Goal: Use online tool/utility

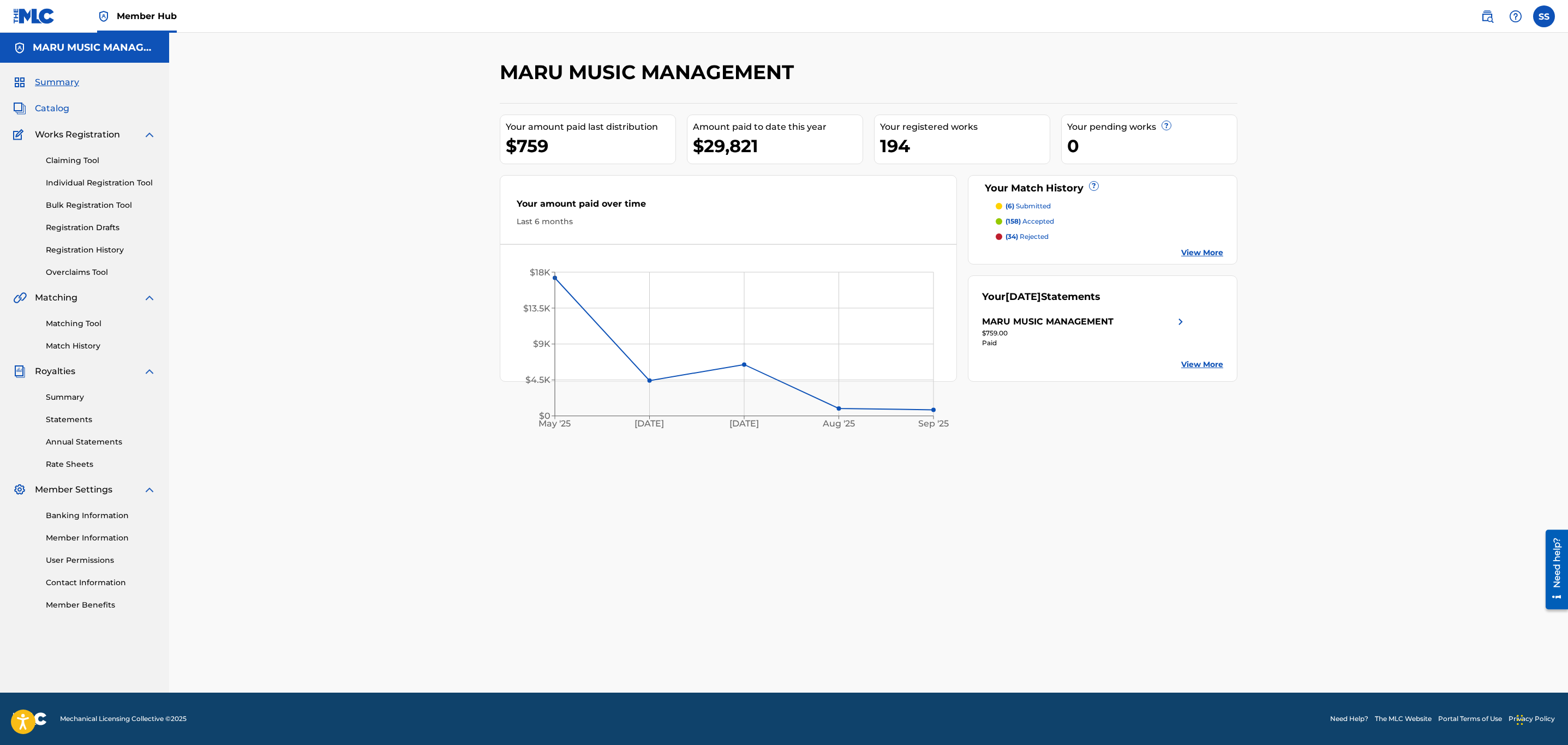
click at [68, 107] on span "Catalog" at bounding box center [52, 108] width 35 height 13
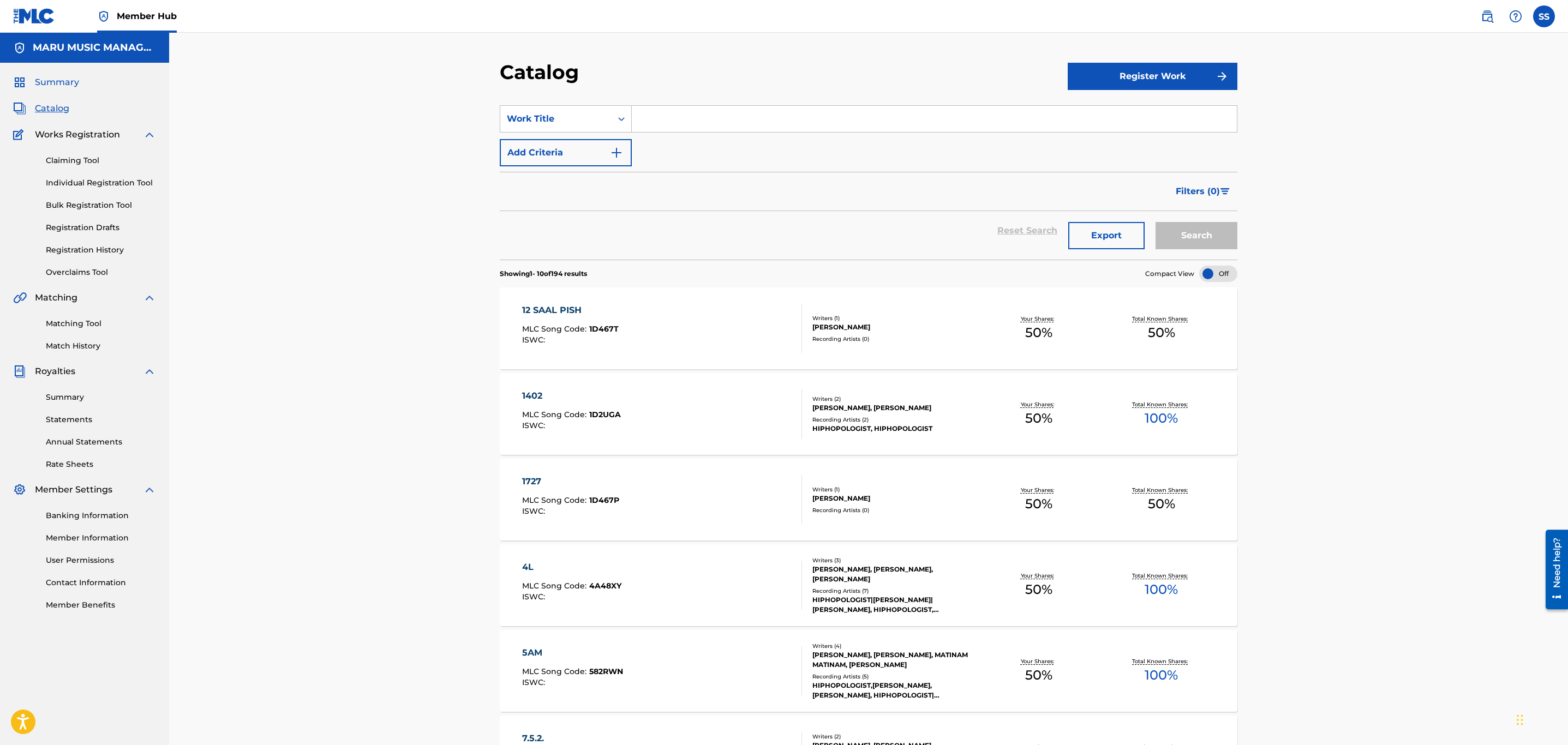
click at [66, 81] on span "Summary" at bounding box center [57, 82] width 44 height 13
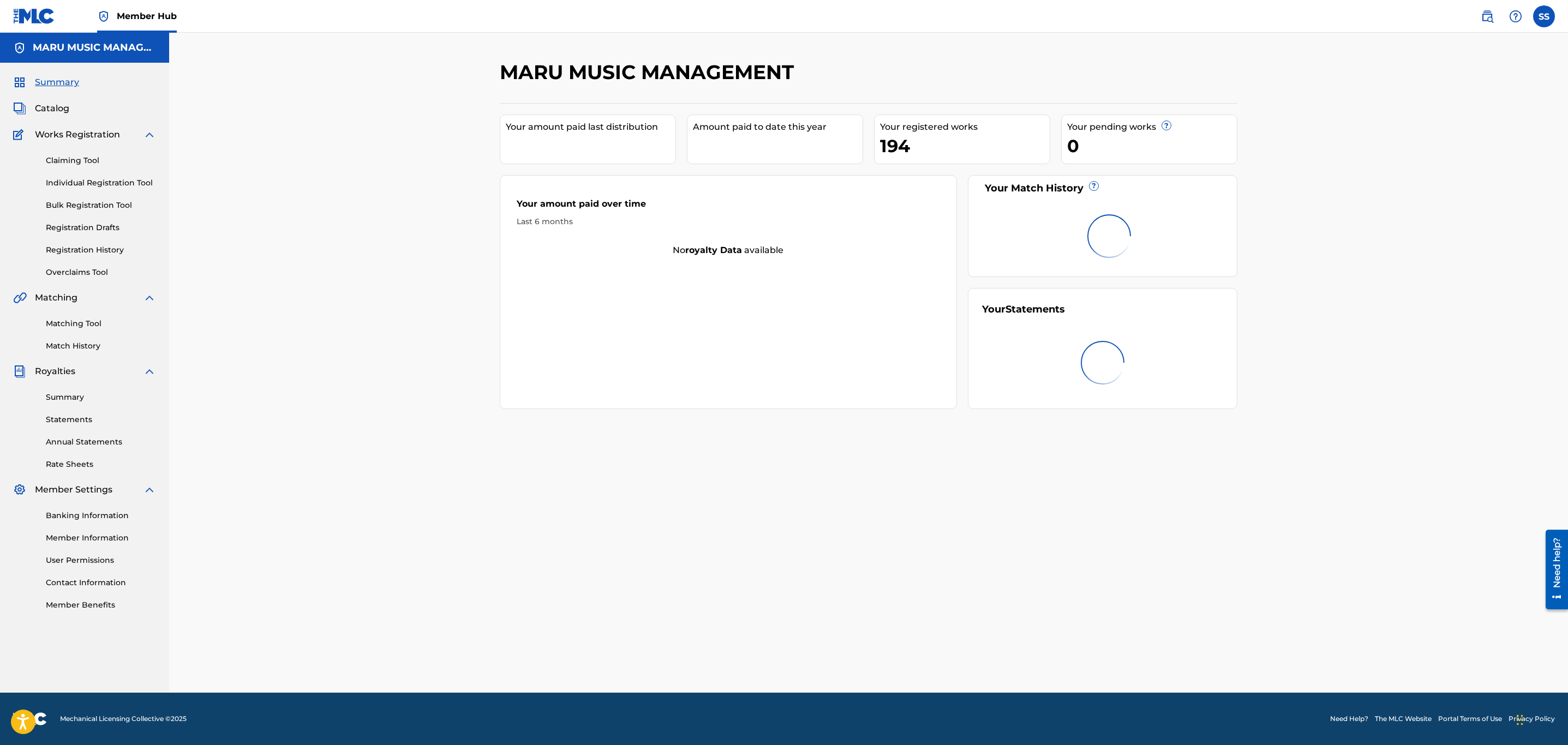
click at [66, 81] on span "Summary" at bounding box center [57, 82] width 44 height 13
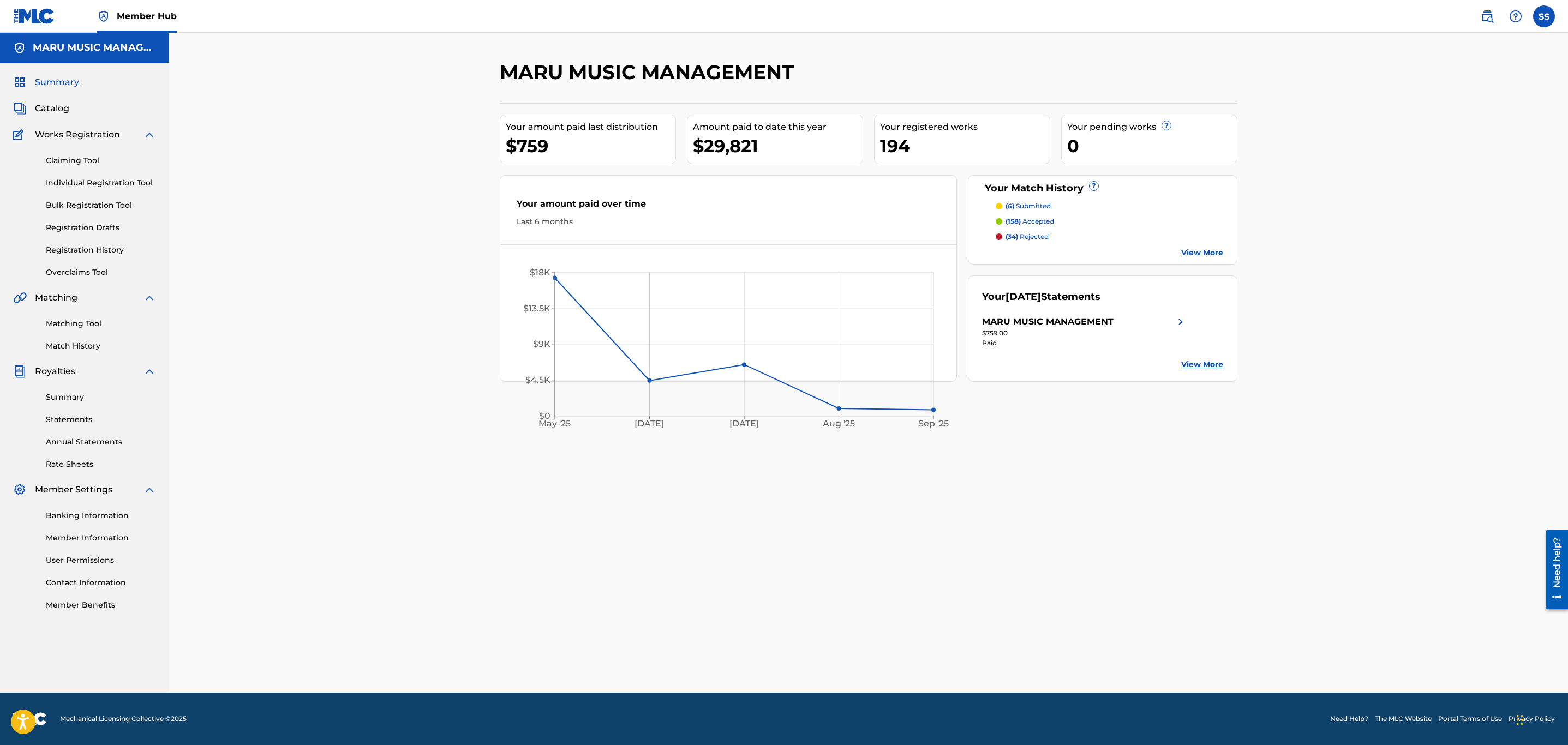
drag, startPoint x: 1408, startPoint y: 191, endPoint x: 1400, endPoint y: 139, distance: 52.6
click at [1407, 159] on div "MARU MUSIC MANAGEMENT Your amount paid last distribution $759 Amount paid to da…" at bounding box center [868, 362] width 1399 height 660
click at [71, 324] on link "Matching Tool" at bounding box center [101, 324] width 110 height 12
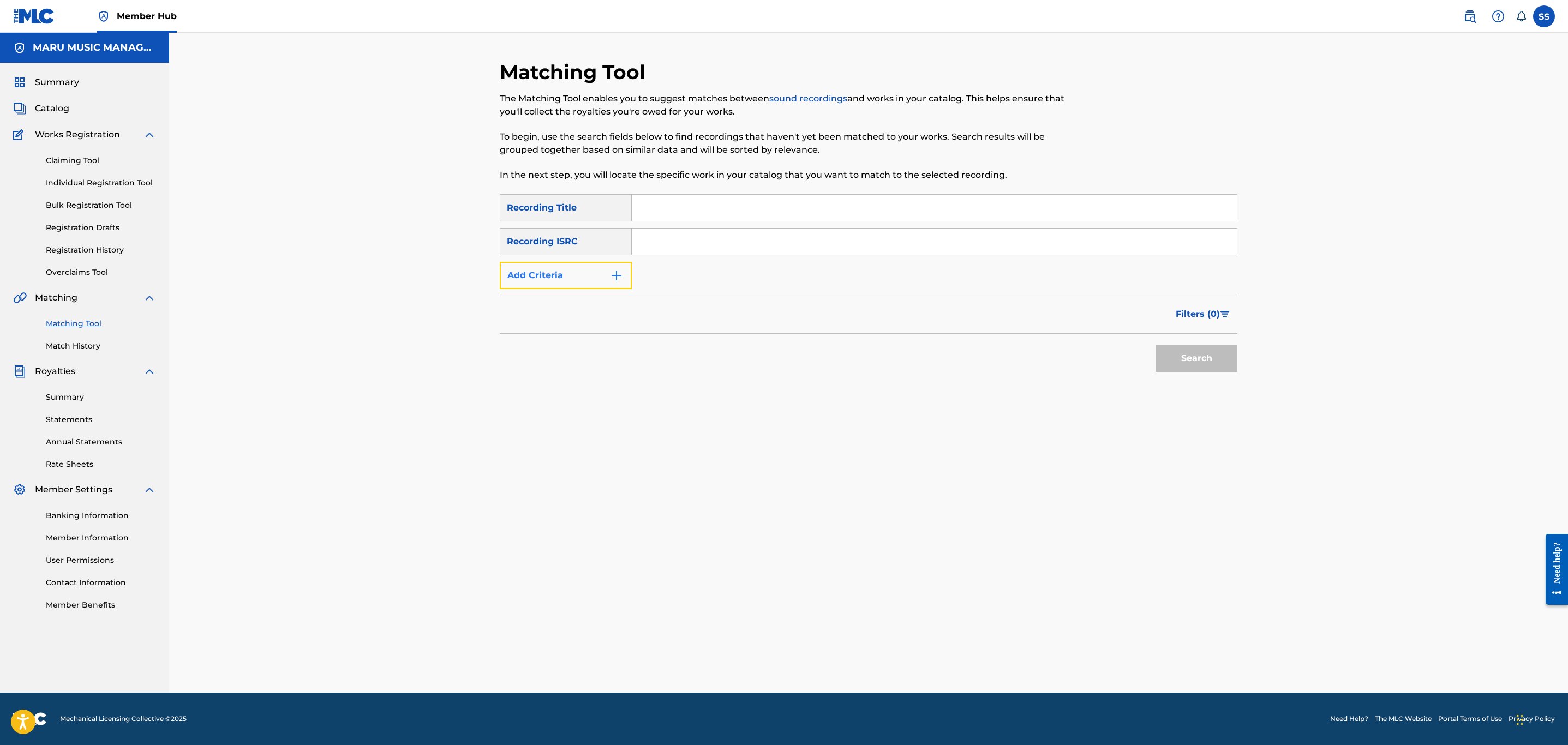
click at [583, 269] on button "Add Criteria" at bounding box center [565, 275] width 132 height 28
click at [658, 275] on input "Search Form" at bounding box center [924, 275] width 585 height 26
click at [546, 282] on div "Writer" at bounding box center [556, 275] width 111 height 21
click at [543, 308] on div "Recording Artist" at bounding box center [566, 303] width 131 height 28
click at [674, 284] on input "Search Form" at bounding box center [924, 275] width 585 height 26
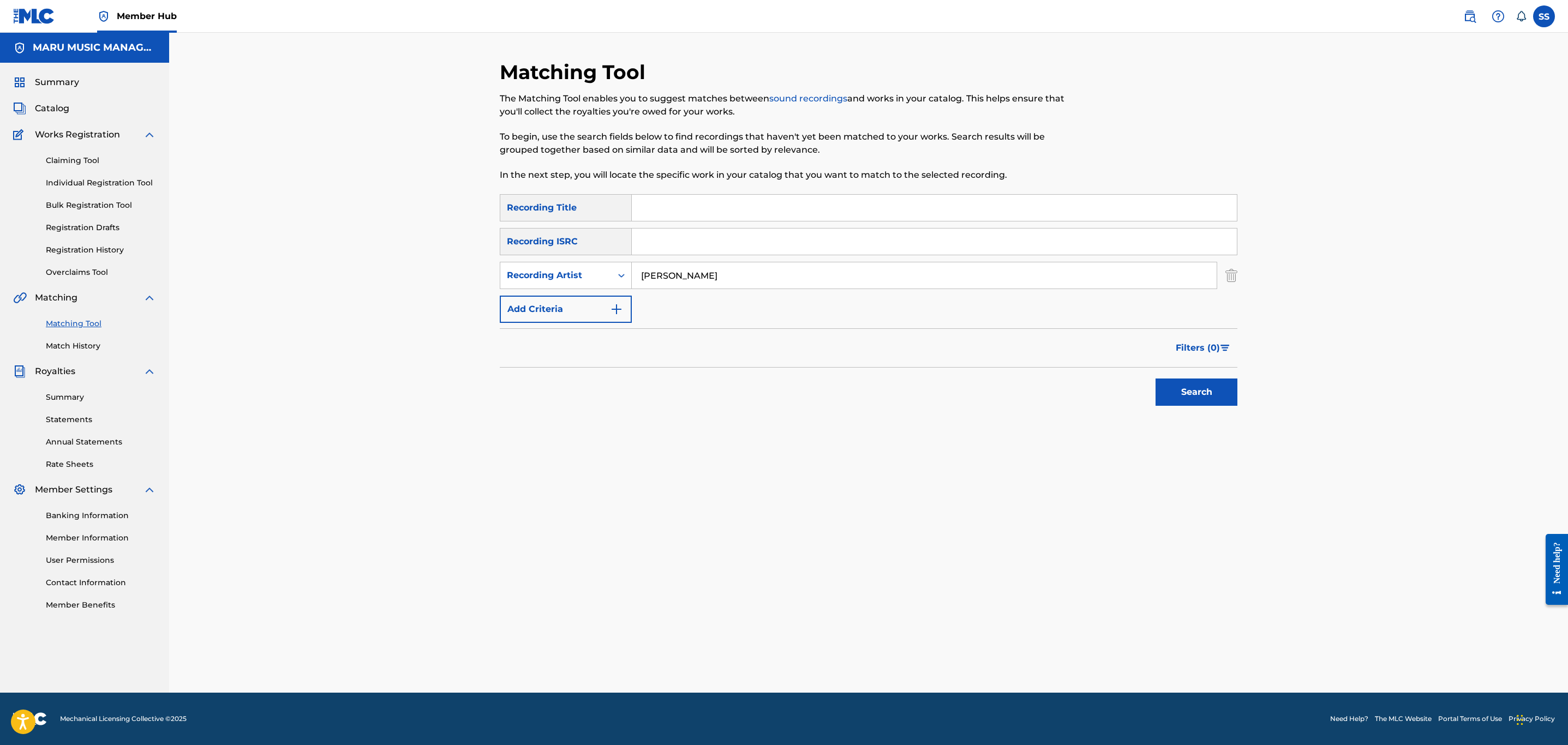
type input "ablaye cissoko"
click at [1155, 379] on button "Search" at bounding box center [1196, 393] width 82 height 28
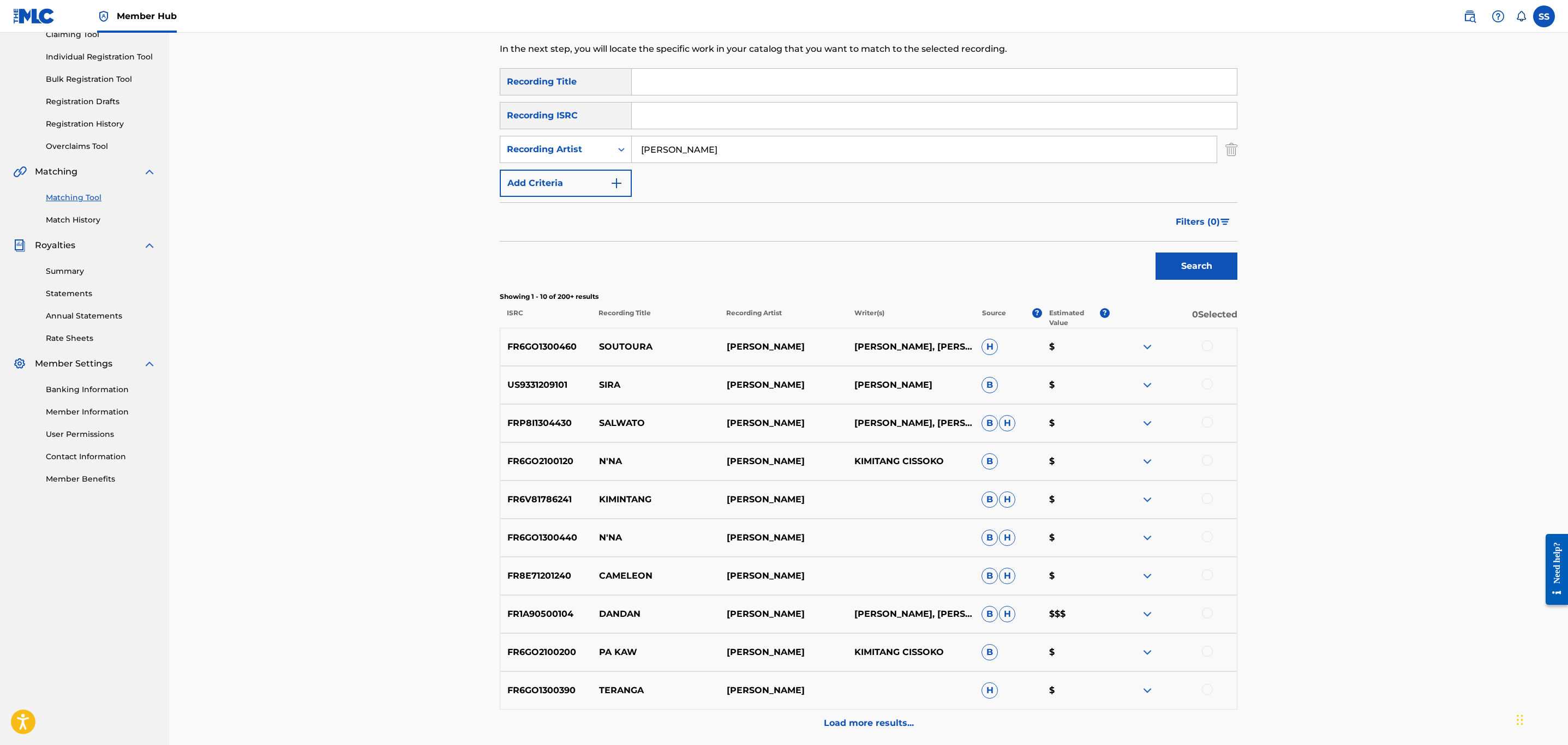
scroll to position [163, 0]
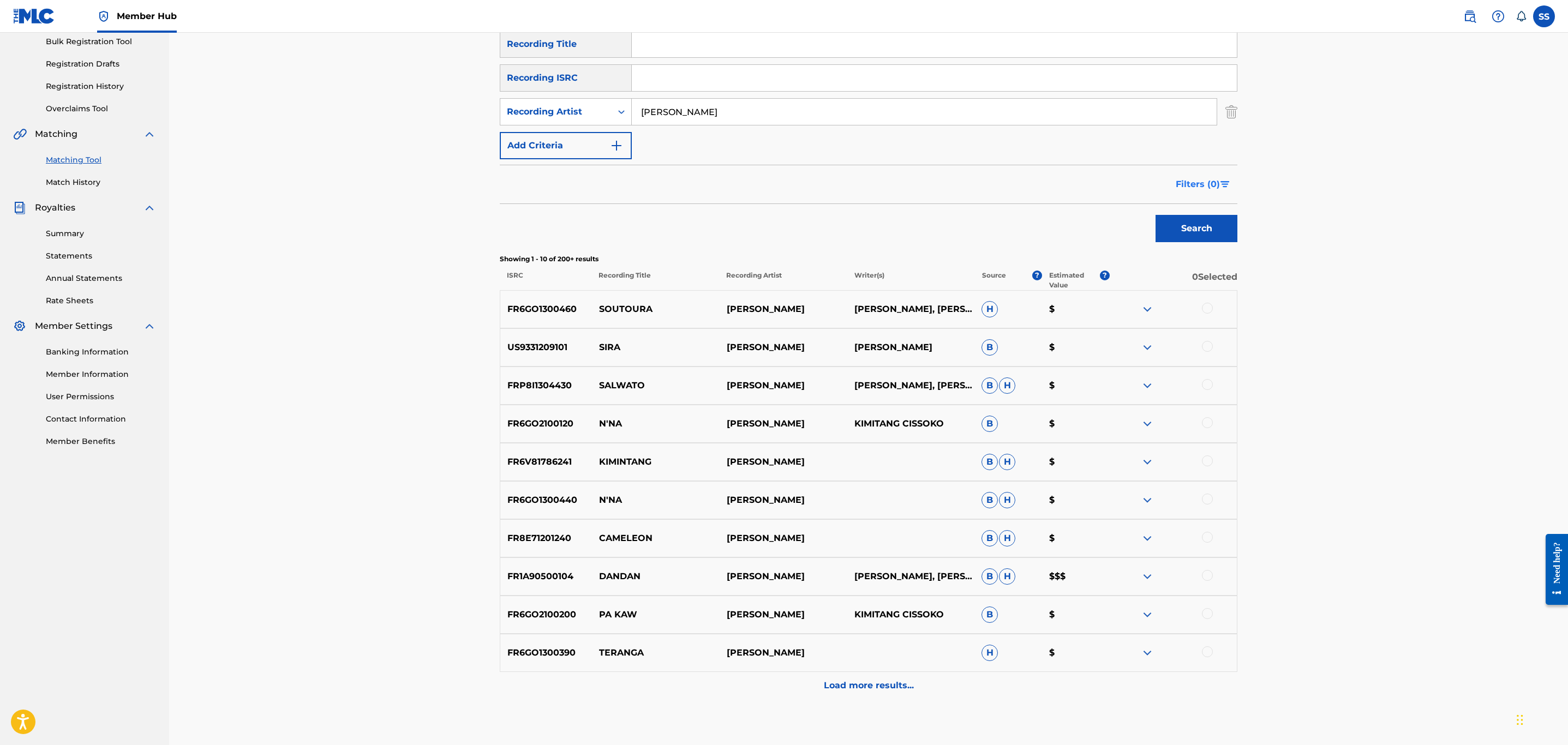
click at [1234, 181] on button "Filters ( 0 )" at bounding box center [1203, 184] width 68 height 28
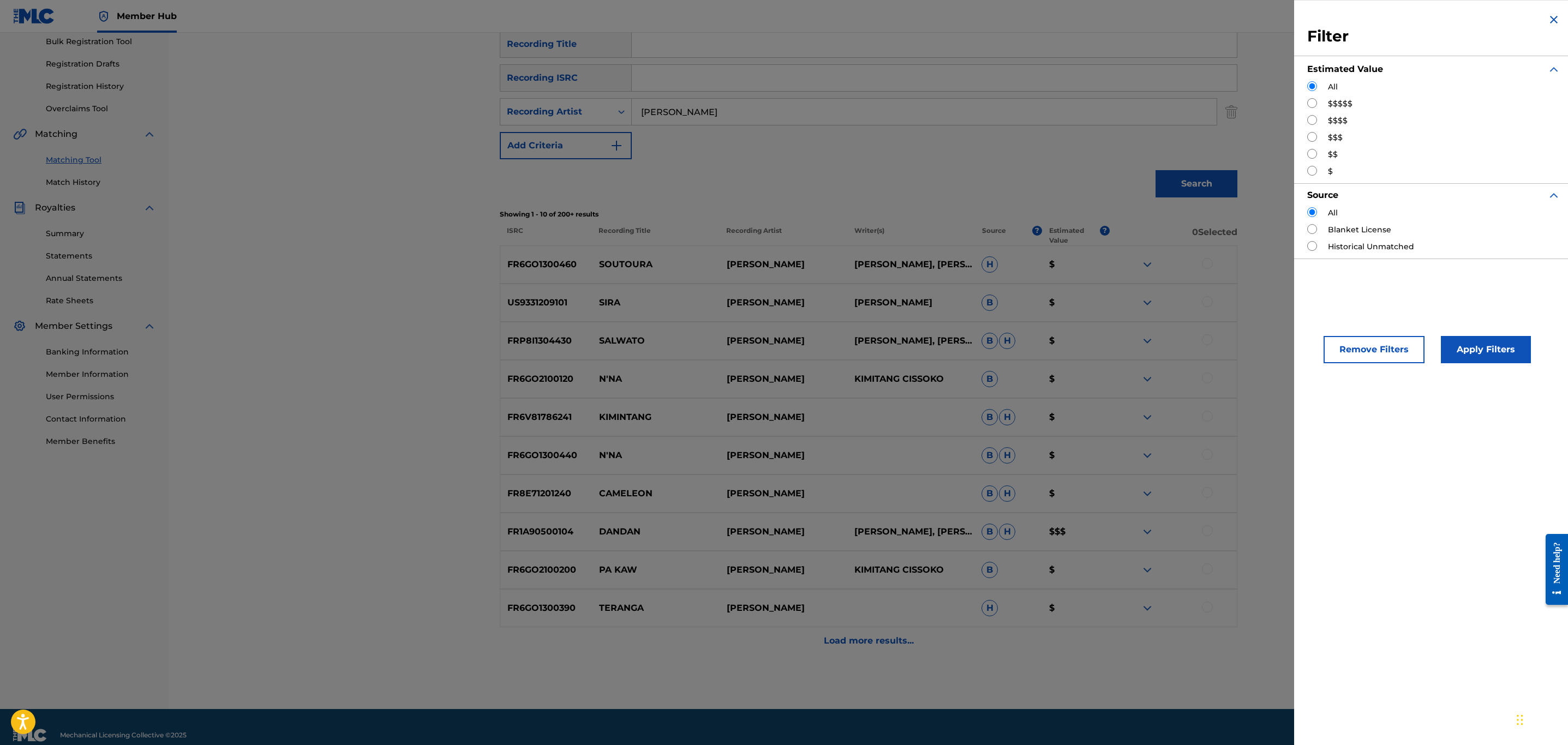
click at [1344, 99] on label "$$$$$" at bounding box center [1340, 103] width 25 height 12
click at [1322, 103] on div "$$$$$" at bounding box center [1433, 103] width 253 height 12
click at [1313, 106] on input "Search Form" at bounding box center [1312, 103] width 10 height 10
radio input "true"
click at [1471, 344] on button "Apply Filters" at bounding box center [1486, 350] width 90 height 28
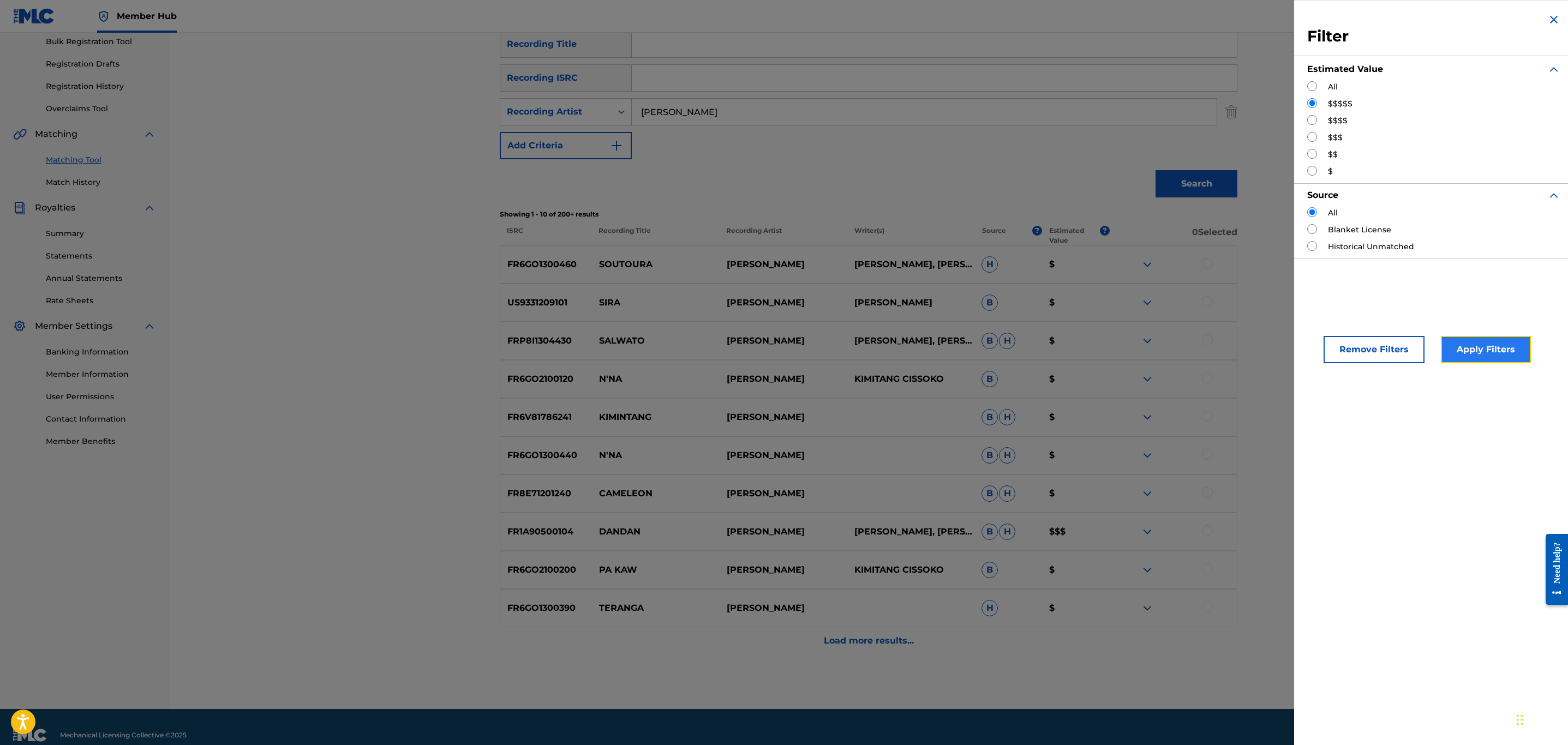
scroll to position [0, 0]
